Goal: Information Seeking & Learning: Check status

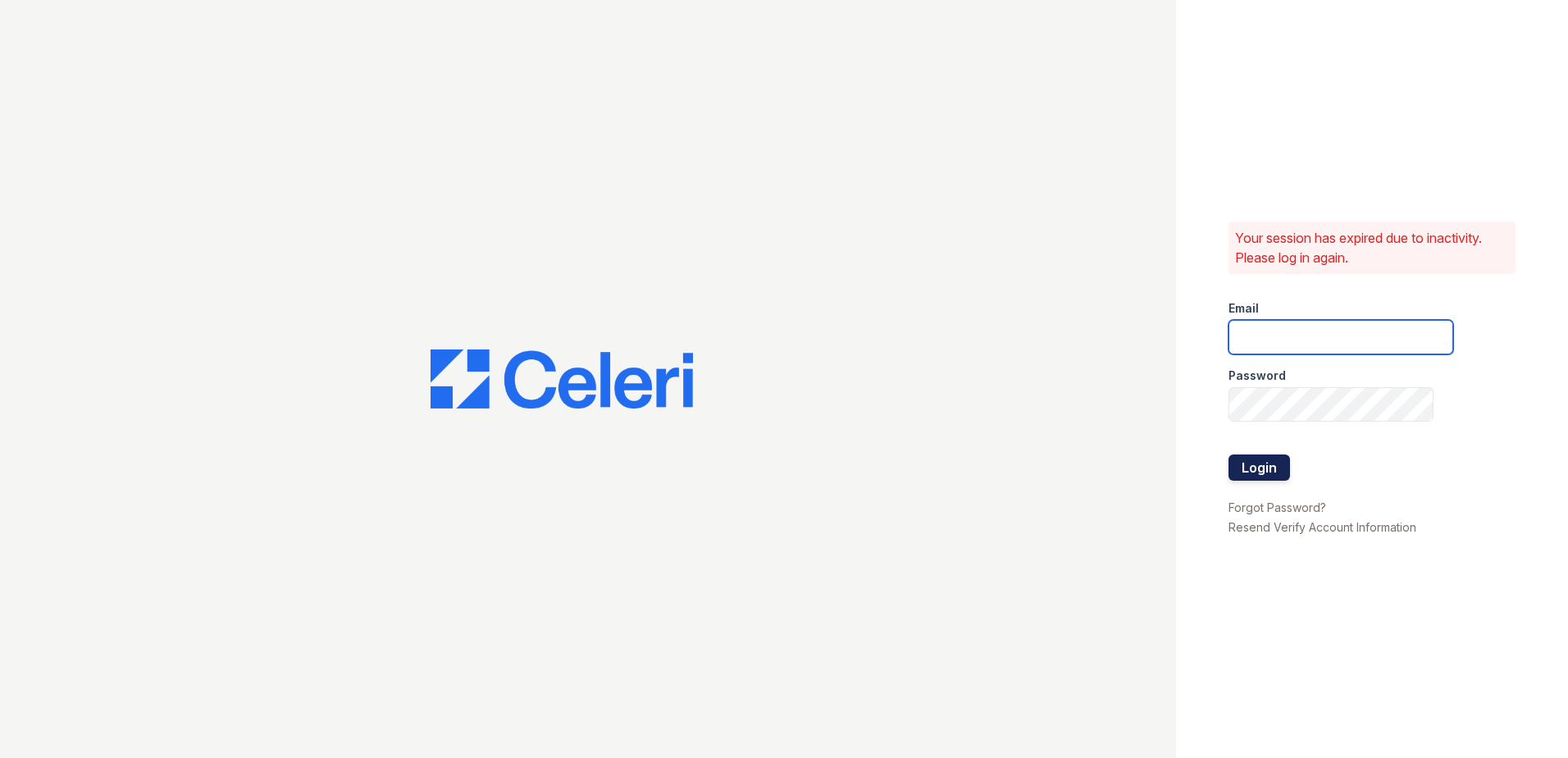
type input "arrivesilverspring@trinity-pm.com"
click at [1272, 466] on button "Login" at bounding box center [1258, 467] width 62 height 26
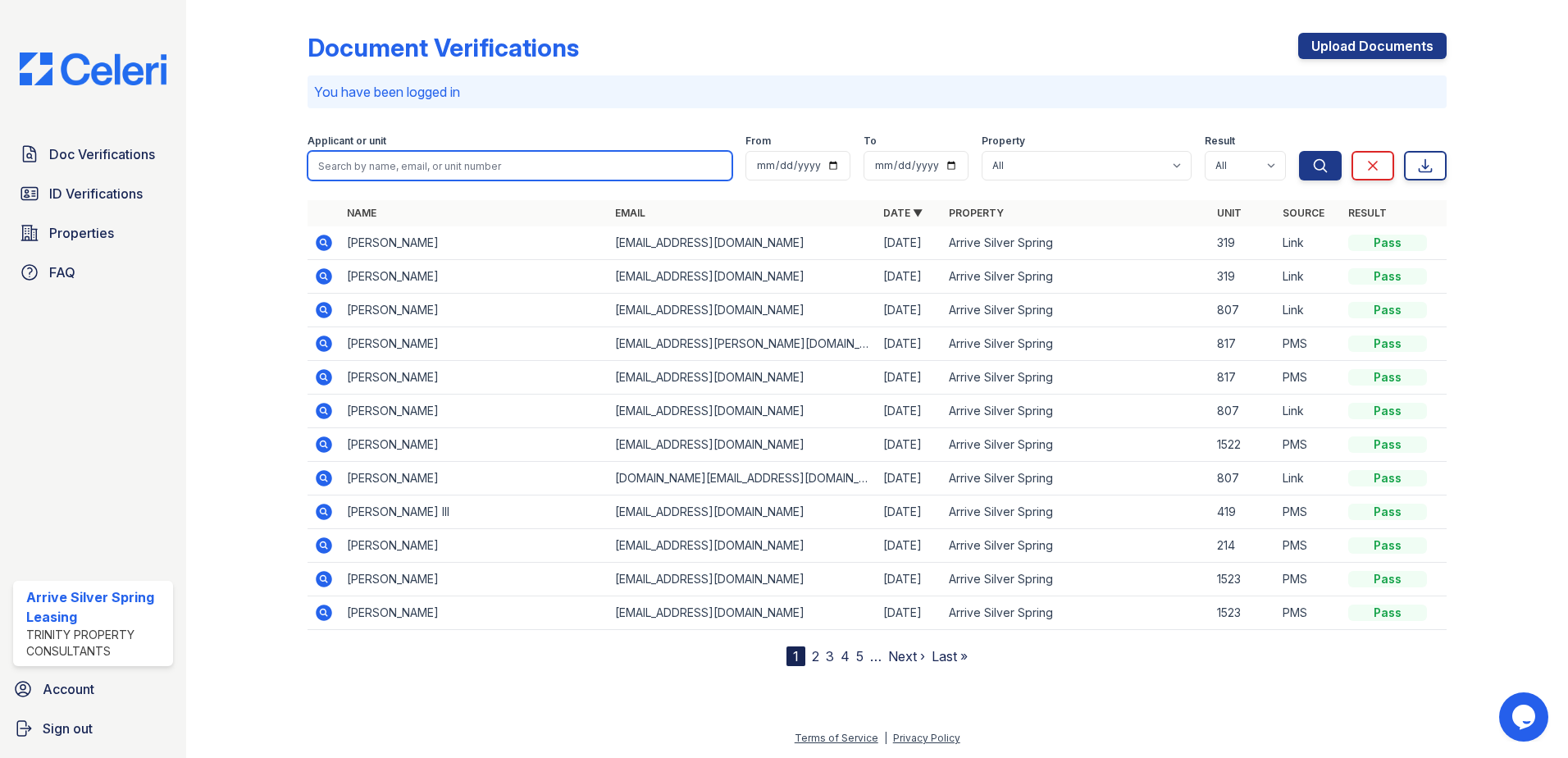
click at [450, 168] on input "search" at bounding box center [520, 165] width 425 height 30
type input "keyara"
click at [1299, 151] on button "Search" at bounding box center [1320, 165] width 42 height 30
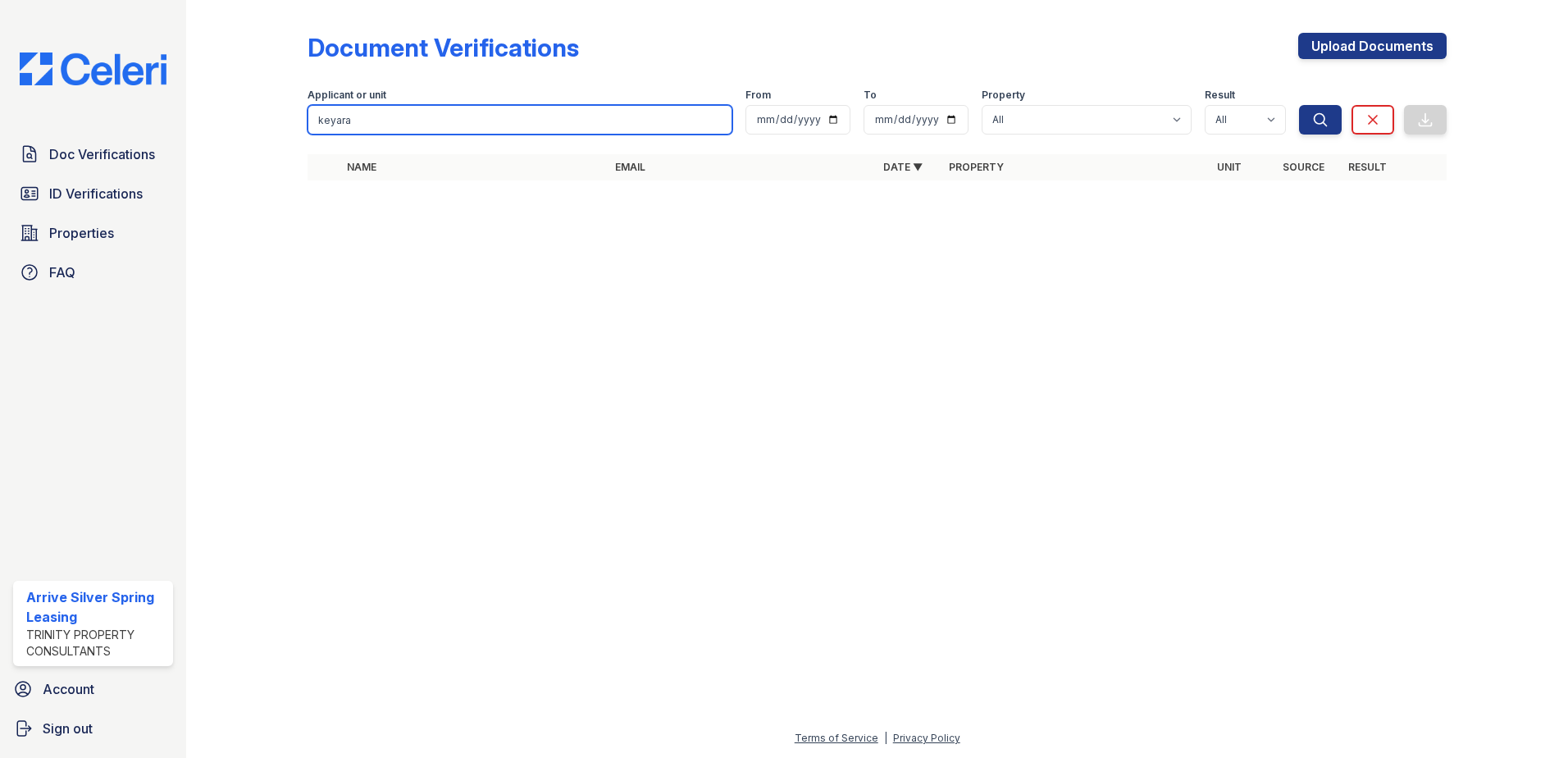
drag, startPoint x: 503, startPoint y: 117, endPoint x: -3, endPoint y: 142, distance: 506.6
click at [0, 142] on html "Doc Verifications ID Verifications Properties FAQ Arrive Silver Spring Leasing …" at bounding box center [784, 379] width 1568 height 758
type input "[PERSON_NAME]"
click at [1299, 105] on button "Search" at bounding box center [1320, 119] width 42 height 30
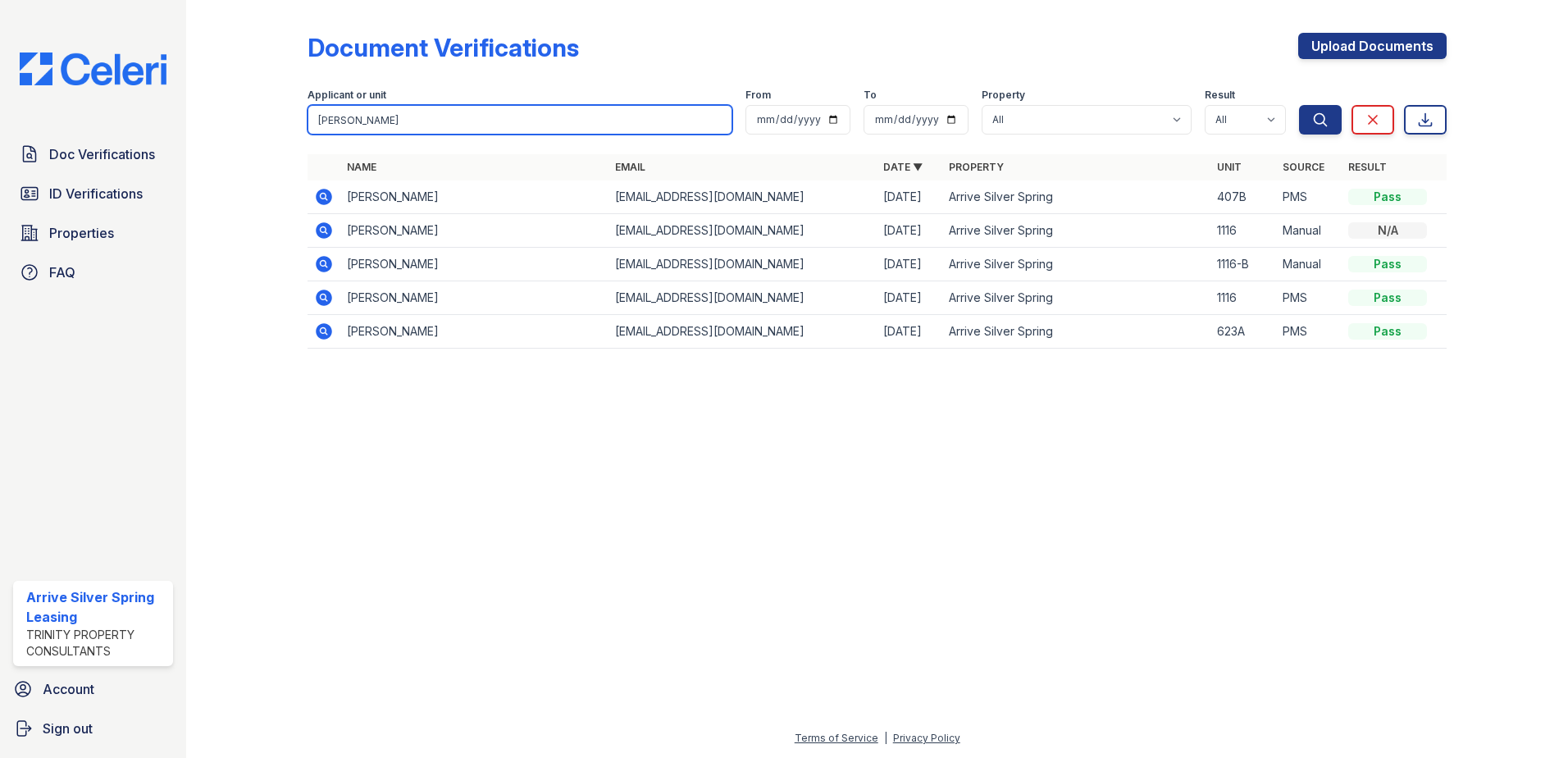
drag, startPoint x: 415, startPoint y: 114, endPoint x: 0, endPoint y: 178, distance: 419.9
click at [0, 178] on html "Doc Verifications ID Verifications Properties FAQ Arrive Silver Spring Leasing …" at bounding box center [784, 379] width 1568 height 758
